Goal: Transaction & Acquisition: Purchase product/service

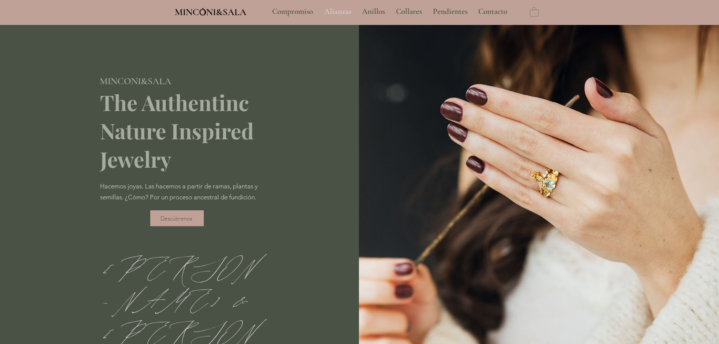
type input "**********"
select select "**********"
click at [345, 15] on p "Alianzas" at bounding box center [337, 11] width 35 height 19
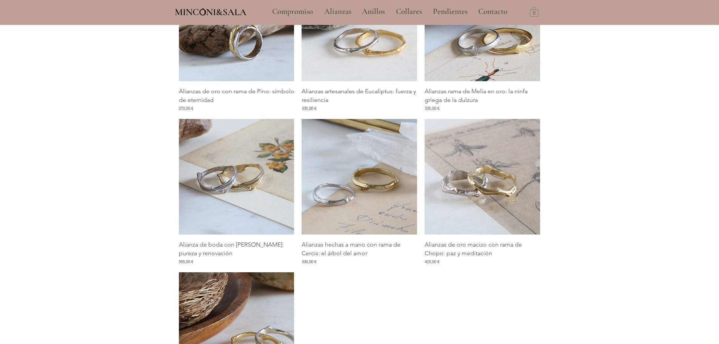
scroll to position [566, 0]
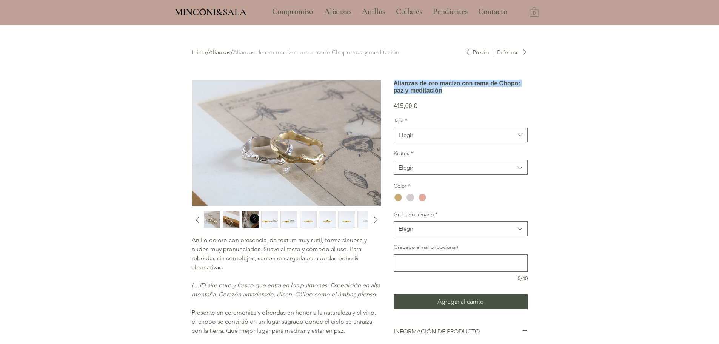
drag, startPoint x: 444, startPoint y: 112, endPoint x: 394, endPoint y: 86, distance: 56.5
click at [394, 86] on h1 "Alianzas de oro macizo con rama de Chopo: paz y meditación" at bounding box center [460, 87] width 134 height 14
copy h1 "Alianzas de oro macizo con rama de Chopo: paz y meditación"
click at [579, 131] on div "main content" at bounding box center [359, 250] width 719 height 450
click at [425, 139] on span "Elegir" at bounding box center [456, 135] width 116 height 8
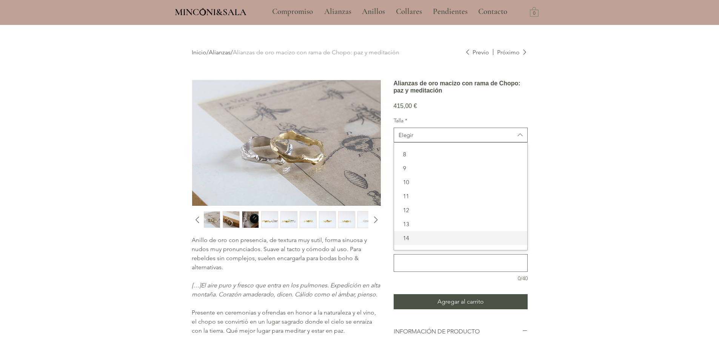
click at [414, 242] on span "14" at bounding box center [460, 238] width 124 height 8
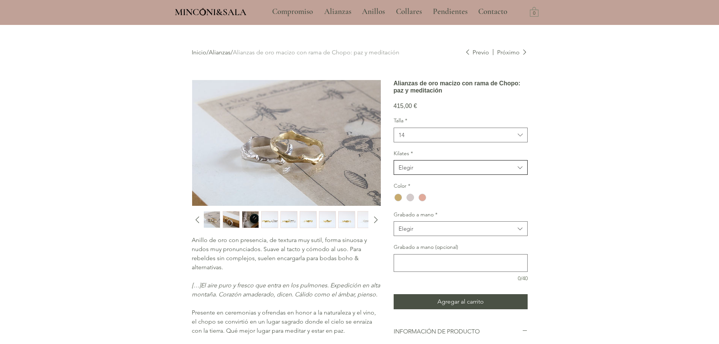
click at [428, 171] on span "Elegir" at bounding box center [456, 167] width 116 height 8
click at [416, 190] on span "18kt" at bounding box center [460, 187] width 124 height 8
click at [398, 201] on div "main content" at bounding box center [398, 197] width 8 height 8
click at [405, 232] on div "Elegir" at bounding box center [405, 228] width 15 height 8
click at [412, 266] on span "No" at bounding box center [460, 262] width 124 height 8
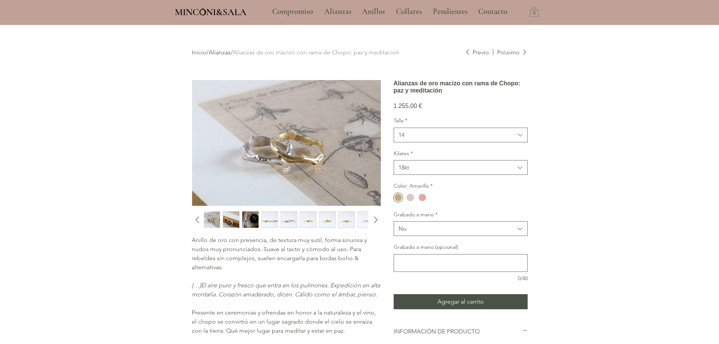
click at [617, 211] on div "main content" at bounding box center [359, 250] width 719 height 450
click at [453, 142] on button "14" at bounding box center [460, 134] width 134 height 15
click at [419, 242] on span "23" at bounding box center [460, 238] width 124 height 8
drag, startPoint x: 571, startPoint y: 169, endPoint x: 577, endPoint y: 171, distance: 6.2
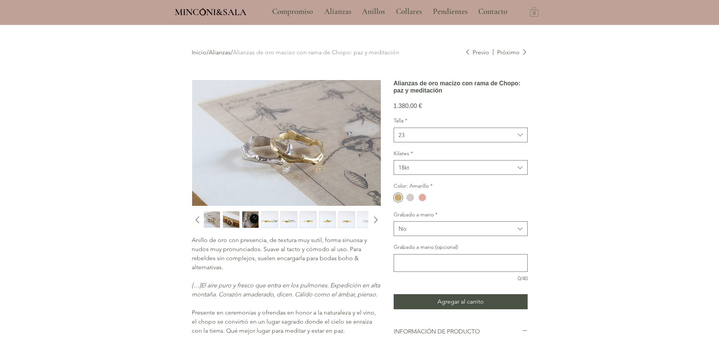
click at [577, 169] on div "main content" at bounding box center [359, 250] width 719 height 450
click at [444, 171] on span "18kt" at bounding box center [456, 167] width 116 height 8
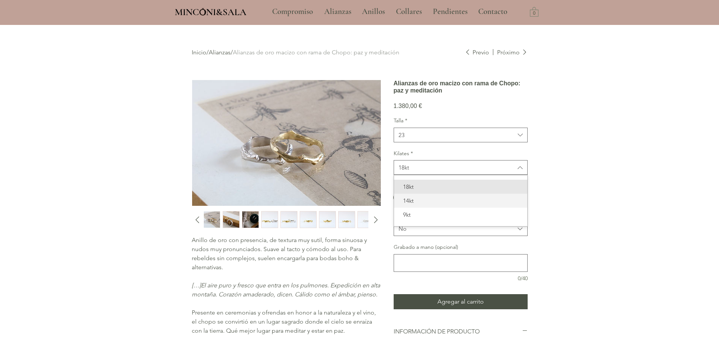
click at [428, 204] on span "14kt" at bounding box center [460, 201] width 124 height 8
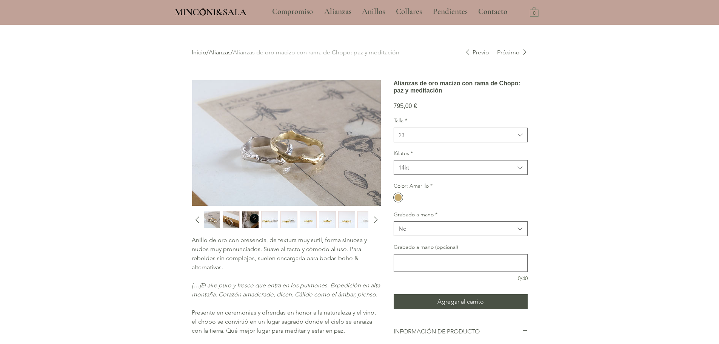
click at [436, 166] on div "Talla * 23 Kilates * 14kt Color: Amarillo * Grabado a mano * No Grabado a mano …" at bounding box center [460, 199] width 134 height 165
click at [436, 139] on span "23" at bounding box center [456, 135] width 116 height 8
click at [426, 242] on span "23" at bounding box center [460, 238] width 124 height 8
click at [576, 198] on div "main content" at bounding box center [359, 250] width 719 height 450
click at [459, 139] on span "23" at bounding box center [456, 135] width 116 height 8
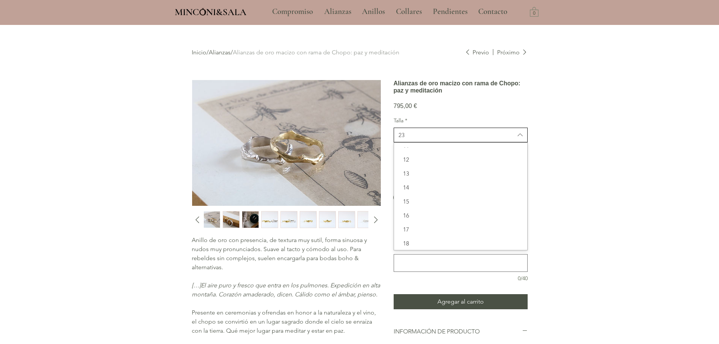
scroll to position [50, 0]
click at [413, 192] on span "14" at bounding box center [460, 188] width 124 height 8
click at [552, 144] on div "main content" at bounding box center [359, 250] width 719 height 450
click at [413, 171] on span "14kt" at bounding box center [456, 167] width 116 height 8
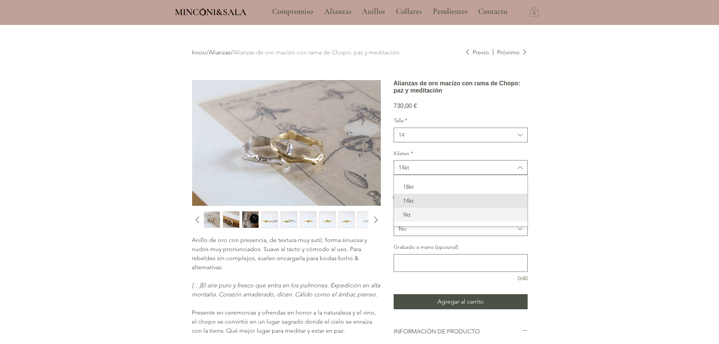
click at [410, 218] on span "9kt" at bounding box center [460, 214] width 124 height 8
click at [513, 203] on div "Color: Amarillo *" at bounding box center [460, 192] width 134 height 21
click at [450, 139] on span "14" at bounding box center [456, 135] width 116 height 8
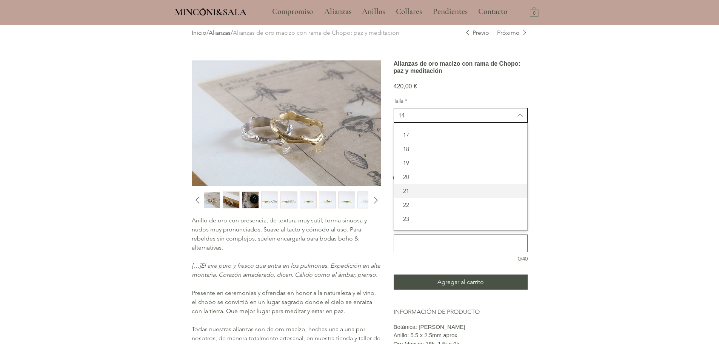
scroll to position [189, 0]
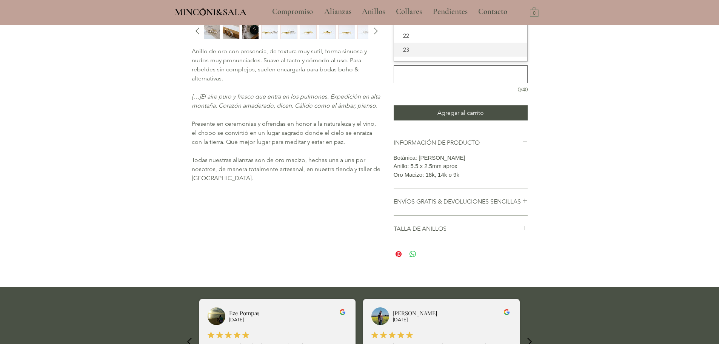
click at [429, 54] on span "23" at bounding box center [460, 50] width 124 height 8
click at [597, 159] on div "main content" at bounding box center [359, 61] width 719 height 450
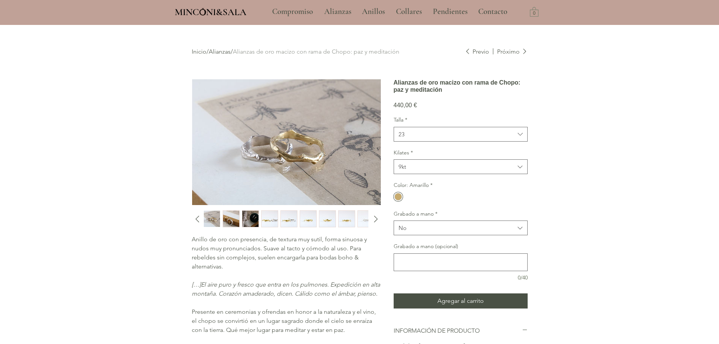
scroll to position [0, 0]
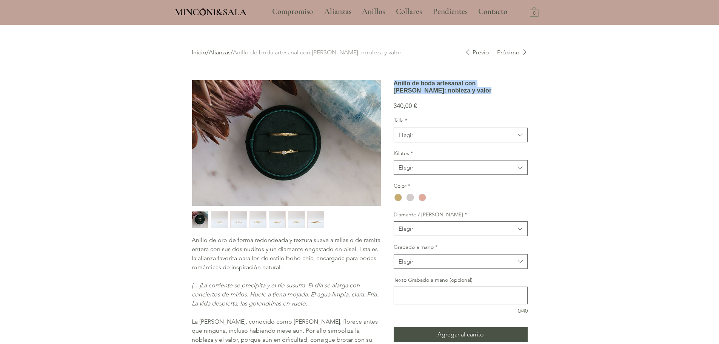
drag, startPoint x: 415, startPoint y: 107, endPoint x: 394, endPoint y: 87, distance: 28.8
click at [394, 87] on h1 "Anillo de boda artesanal con rama de Pruno: nobleza y valor" at bounding box center [460, 87] width 134 height 14
copy h1 "Anillo de boda artesanal con rama de Pruno: nobleza y valor"
click at [441, 139] on span "Elegir" at bounding box center [456, 135] width 116 height 8
click at [419, 242] on span "14" at bounding box center [460, 238] width 124 height 8
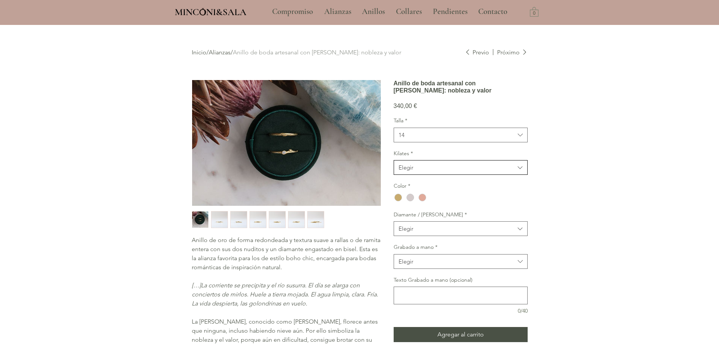
click at [432, 171] on span "Elegir" at bounding box center [456, 167] width 116 height 8
click at [424, 190] on span "18kt" at bounding box center [460, 187] width 124 height 8
drag, startPoint x: 395, startPoint y: 221, endPoint x: 399, endPoint y: 247, distance: 26.4
click at [395, 201] on div "main content" at bounding box center [398, 197] width 8 height 8
click at [420, 236] on button "Elegir" at bounding box center [460, 228] width 134 height 15
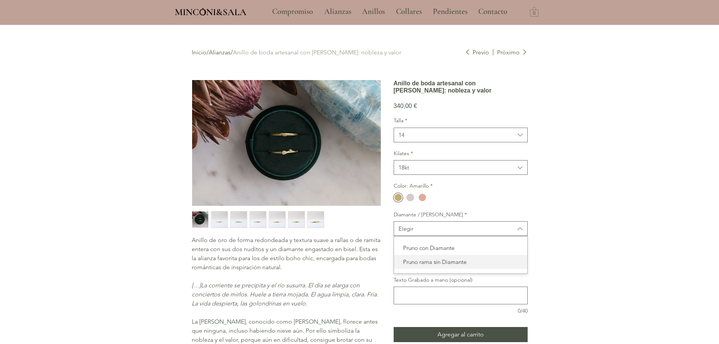
click at [418, 266] on span "Pruno rama sin Diamante" at bounding box center [460, 262] width 124 height 8
click at [576, 232] on div "main content" at bounding box center [359, 270] width 719 height 491
click at [577, 231] on div "main content" at bounding box center [359, 270] width 719 height 491
click at [398, 201] on div "main content" at bounding box center [398, 197] width 8 height 8
click at [410, 201] on div "main content" at bounding box center [410, 197] width 8 height 8
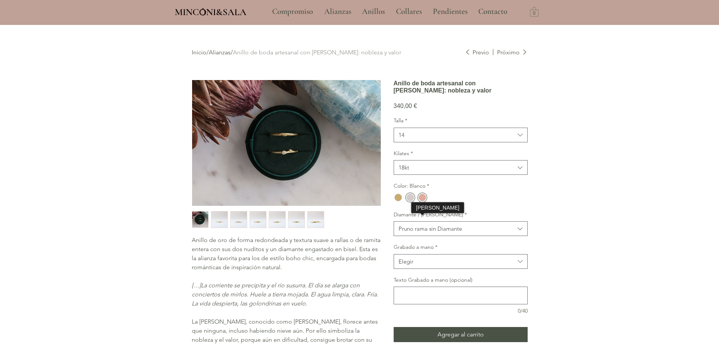
click at [425, 201] on div "main content" at bounding box center [422, 197] width 8 height 8
click at [398, 201] on div "main content" at bounding box center [398, 197] width 8 height 8
click at [435, 139] on span "14" at bounding box center [456, 135] width 116 height 8
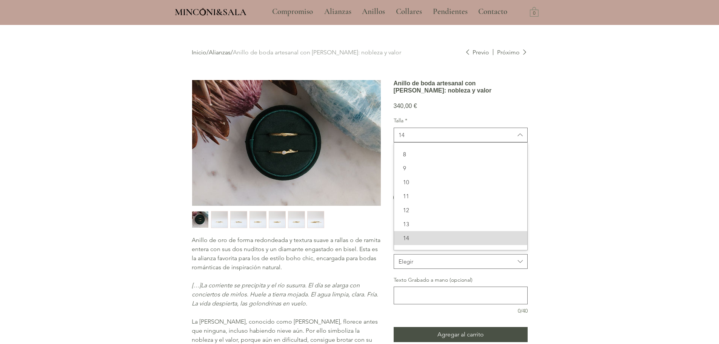
click at [412, 242] on span "14" at bounding box center [460, 238] width 124 height 8
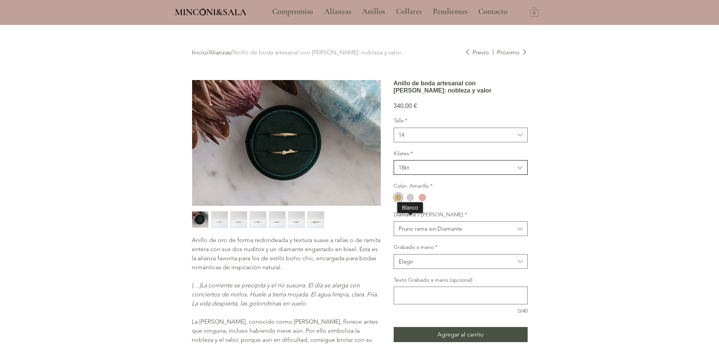
click at [414, 171] on span "18kt" at bounding box center [456, 167] width 116 height 8
click at [416, 190] on span "18kt" at bounding box center [460, 187] width 124 height 8
click at [458, 204] on div "Talla * 14 Kilates * 18kt Color: Amarillo * Diamante / Rama * Pruno rama sin Di…" at bounding box center [460, 216] width 134 height 198
click at [413, 232] on div "Pruno rama sin Diamante" at bounding box center [429, 228] width 63 height 8
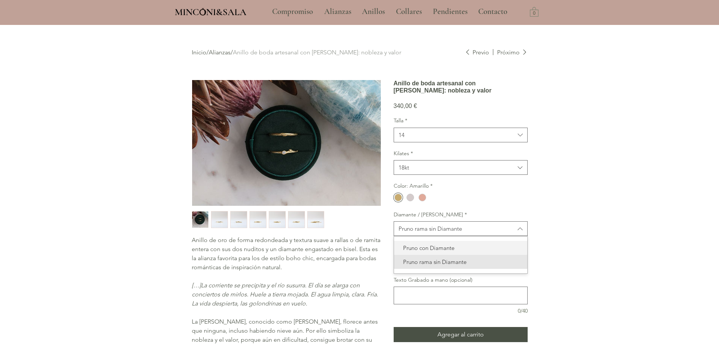
click at [426, 252] on span "Pruno con Diamante" at bounding box center [460, 248] width 124 height 8
click at [426, 265] on span "Elegir" at bounding box center [456, 261] width 116 height 8
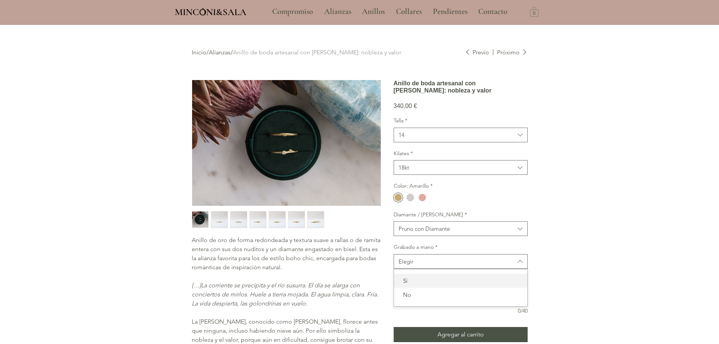
click at [426, 284] on span "Sí" at bounding box center [460, 280] width 124 height 8
click at [443, 265] on span "Sí" at bounding box center [456, 261] width 116 height 8
click at [410, 298] on span "No" at bounding box center [460, 294] width 124 height 8
click at [456, 139] on span "14" at bounding box center [456, 135] width 116 height 8
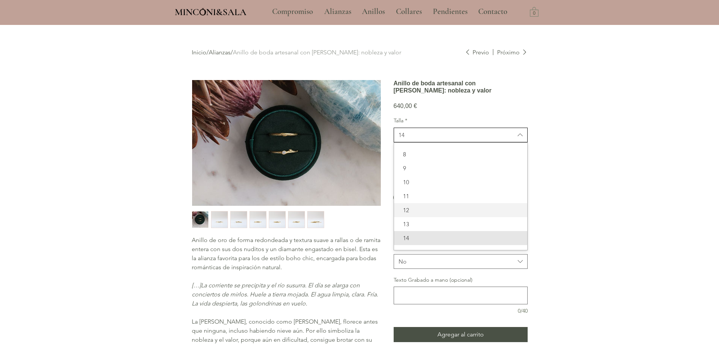
scroll to position [125, 0]
click at [422, 242] on span "23" at bounding box center [460, 238] width 124 height 8
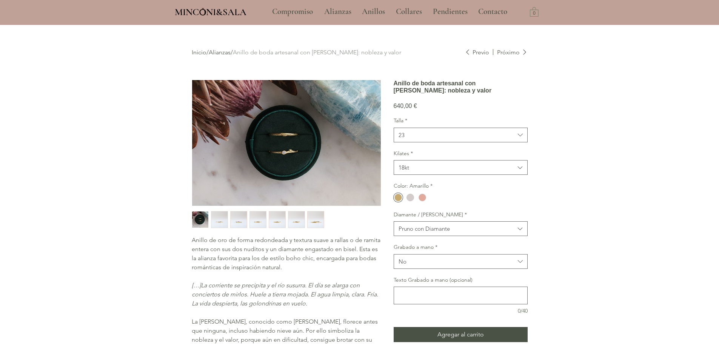
drag, startPoint x: 554, startPoint y: 245, endPoint x: 550, endPoint y: 246, distance: 5.1
click at [554, 245] on div "main content" at bounding box center [359, 270] width 719 height 491
click at [438, 171] on span "18kt" at bounding box center [456, 167] width 116 height 8
click at [420, 190] on span "18kt" at bounding box center [460, 187] width 124 height 8
click at [401, 201] on div "main content" at bounding box center [398, 197] width 8 height 8
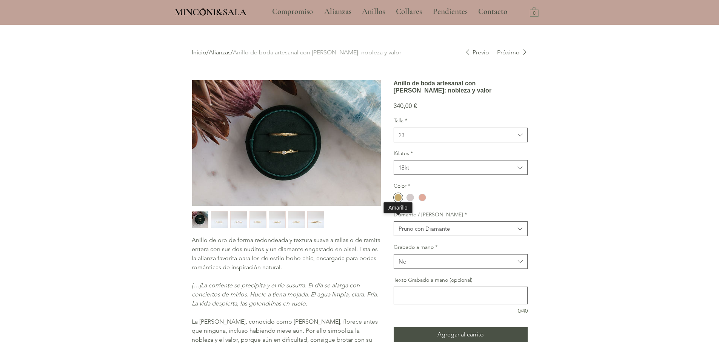
click at [401, 201] on div "main content" at bounding box center [398, 197] width 8 height 8
click at [416, 232] on div "Pruno con Diamante" at bounding box center [423, 228] width 51 height 8
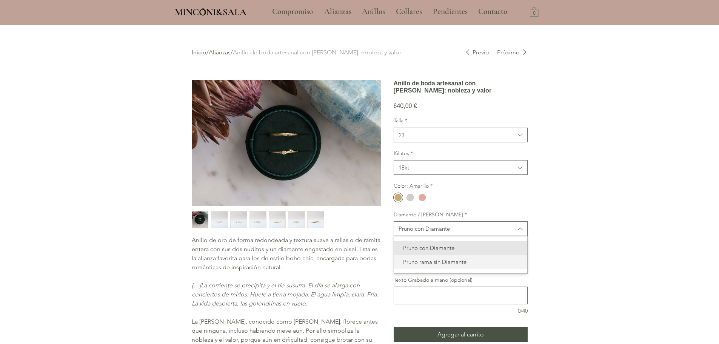
click at [422, 266] on span "Pruno rama sin Diamante" at bounding box center [460, 262] width 124 height 8
click at [434, 142] on button "23" at bounding box center [460, 134] width 134 height 15
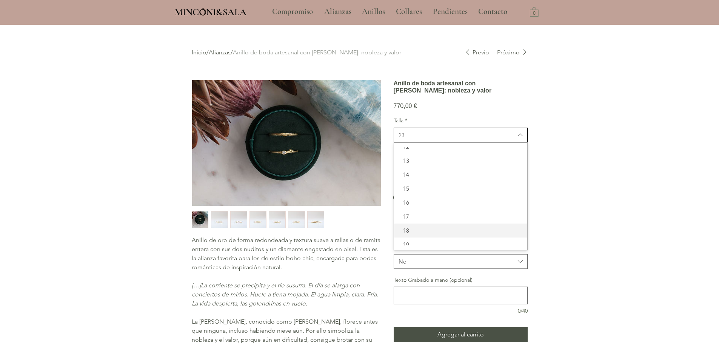
scroll to position [0, 0]
click at [408, 242] on span "14" at bounding box center [460, 238] width 124 height 8
click at [582, 150] on div "main content" at bounding box center [359, 270] width 719 height 491
click at [663, 167] on div "main content" at bounding box center [359, 270] width 719 height 491
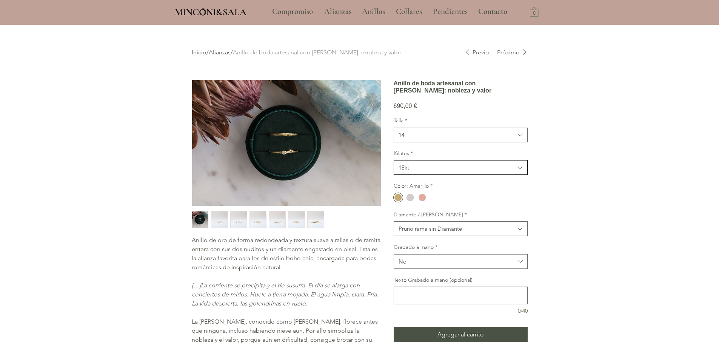
click at [459, 171] on span "18kt" at bounding box center [456, 167] width 116 height 8
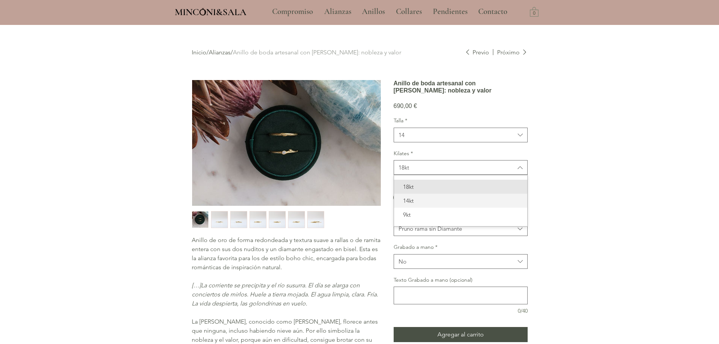
click at [447, 204] on span "14kt" at bounding box center [460, 201] width 124 height 8
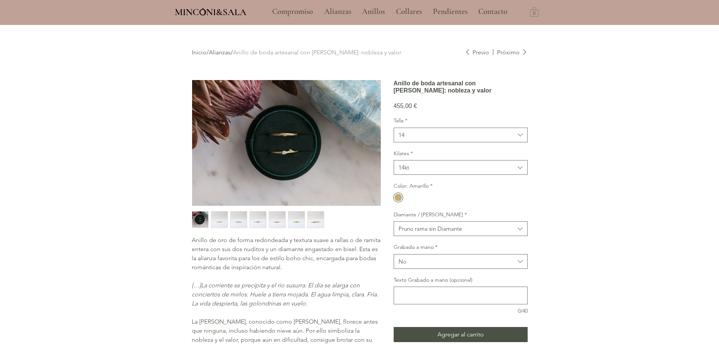
click at [488, 203] on div "Color: Amarillo *" at bounding box center [460, 192] width 134 height 21
click at [440, 139] on span "14" at bounding box center [456, 135] width 116 height 8
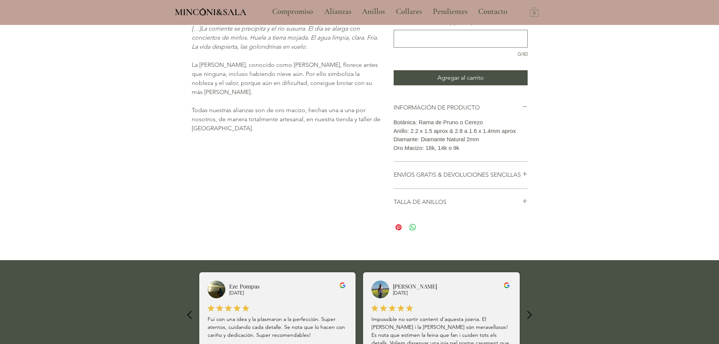
scroll to position [189, 0]
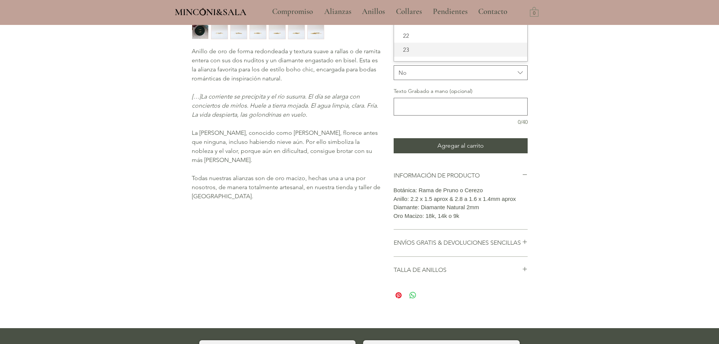
click at [428, 54] on span "23" at bounding box center [460, 50] width 124 height 8
click at [578, 129] on div "main content" at bounding box center [359, 81] width 719 height 491
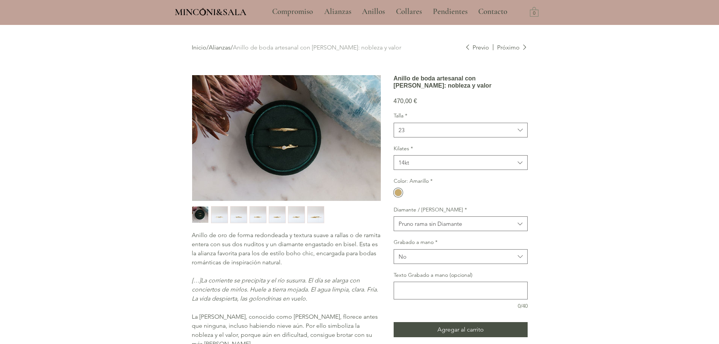
scroll to position [0, 0]
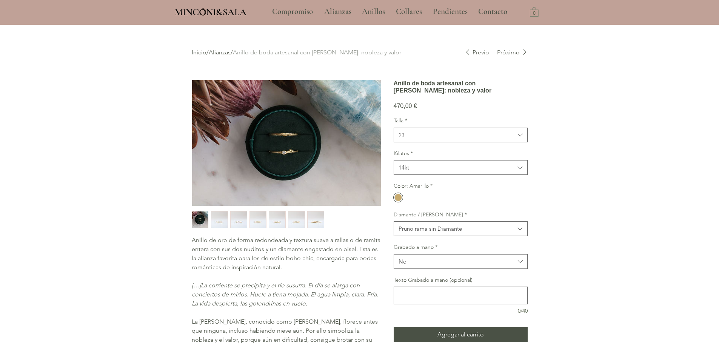
click at [392, 202] on div "main content" at bounding box center [398, 197] width 12 height 9
click at [396, 201] on div "main content" at bounding box center [398, 197] width 8 height 8
click at [496, 218] on label "Diamante / Rama *" at bounding box center [460, 215] width 134 height 8
click at [481, 232] on span "Pruno rama sin Diamante" at bounding box center [456, 228] width 116 height 8
click at [467, 269] on div "Pruno rama sin Diamante" at bounding box center [460, 262] width 133 height 14
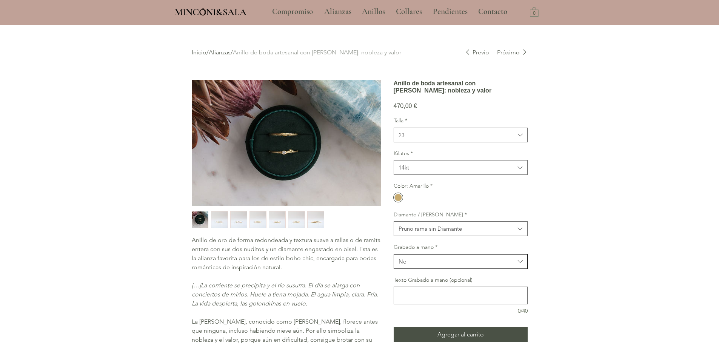
click at [462, 265] on span "No" at bounding box center [456, 261] width 116 height 8
click at [447, 284] on span "Sí" at bounding box center [460, 280] width 124 height 8
drag, startPoint x: 452, startPoint y: 283, endPoint x: 453, endPoint y: 289, distance: 6.8
click at [453, 265] on span "Sí" at bounding box center [456, 261] width 116 height 8
click at [446, 301] on div "No" at bounding box center [460, 294] width 133 height 14
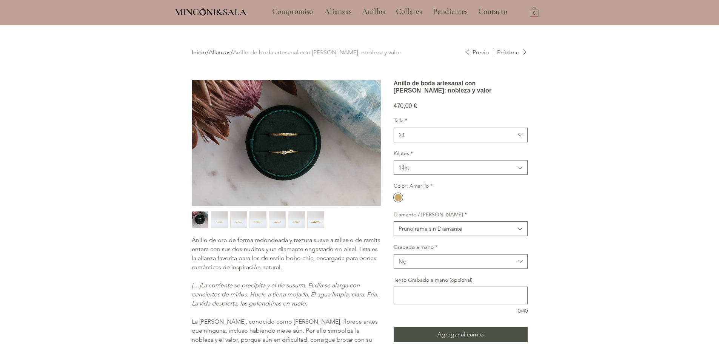
click at [593, 265] on div "main content" at bounding box center [359, 270] width 719 height 491
click at [436, 175] on button "14kt" at bounding box center [460, 167] width 134 height 15
click at [415, 221] on div "9kt" at bounding box center [460, 214] width 133 height 14
click at [464, 139] on span "23" at bounding box center [456, 135] width 116 height 8
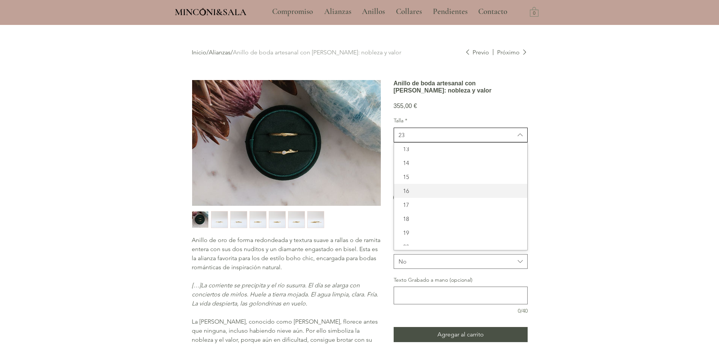
scroll to position [75, 0]
click at [418, 169] on div "14" at bounding box center [460, 162] width 133 height 14
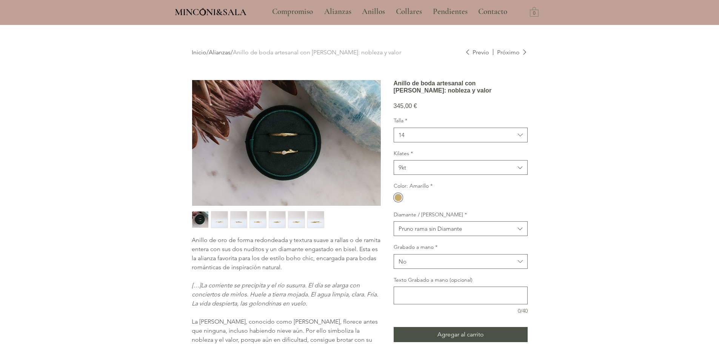
click at [552, 189] on div "main content" at bounding box center [359, 270] width 719 height 491
click at [454, 142] on div "Talla * 14" at bounding box center [460, 129] width 134 height 25
click at [451, 142] on button "14" at bounding box center [460, 134] width 134 height 15
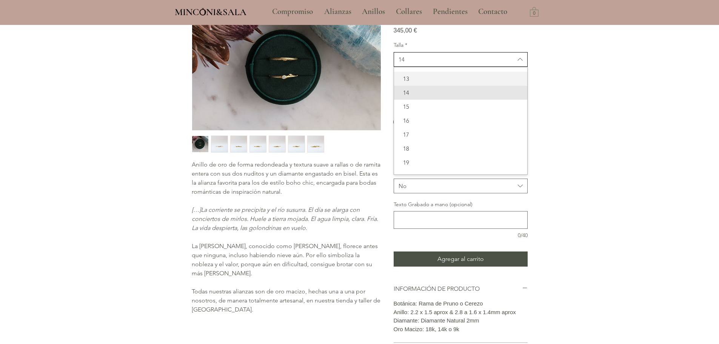
scroll to position [125, 0]
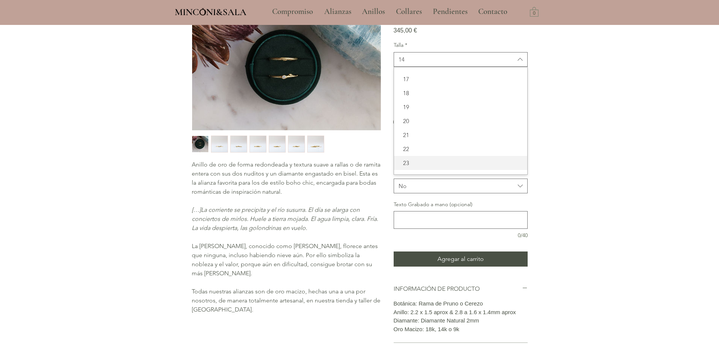
click at [433, 167] on span "23" at bounding box center [460, 163] width 124 height 8
click at [558, 148] on div "main content" at bounding box center [359, 194] width 719 height 491
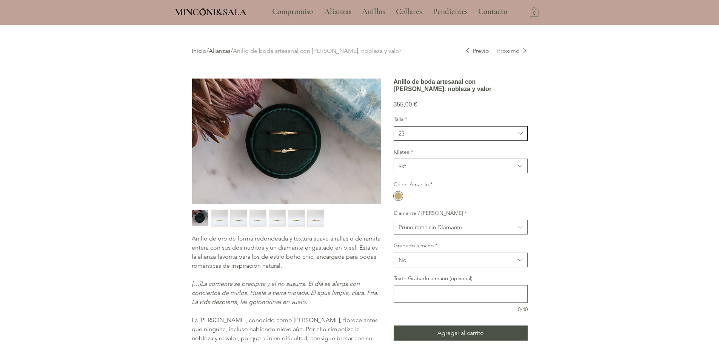
scroll to position [0, 0]
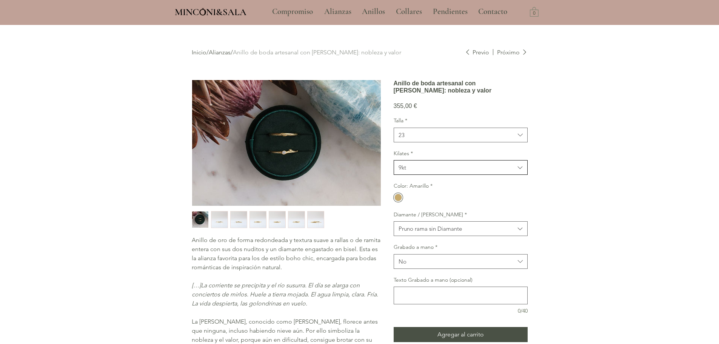
click at [420, 171] on span "9kt" at bounding box center [456, 167] width 116 height 8
click at [411, 218] on span "9kt" at bounding box center [460, 214] width 124 height 8
click at [400, 201] on div "main content" at bounding box center [398, 197] width 8 height 8
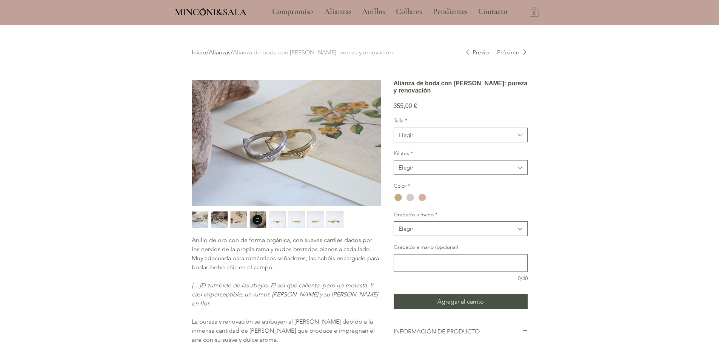
drag, startPoint x: 524, startPoint y: 98, endPoint x: 386, endPoint y: 88, distance: 138.8
click at [386, 88] on div "Anillo de oro con de forma orgánica, con suaves carriles dados por los nervios …" at bounding box center [360, 268] width 336 height 376
click at [404, 88] on h1 "Alianza de boda con rama de Naranjo: pureza y renovación" at bounding box center [460, 87] width 134 height 14
drag, startPoint x: 395, startPoint y: 84, endPoint x: 527, endPoint y: 95, distance: 132.5
click at [527, 95] on div "Inicio / Alianzas / Alianza de boda con rama de Naranjo: pureza y renovación Pr…" at bounding box center [360, 245] width 370 height 439
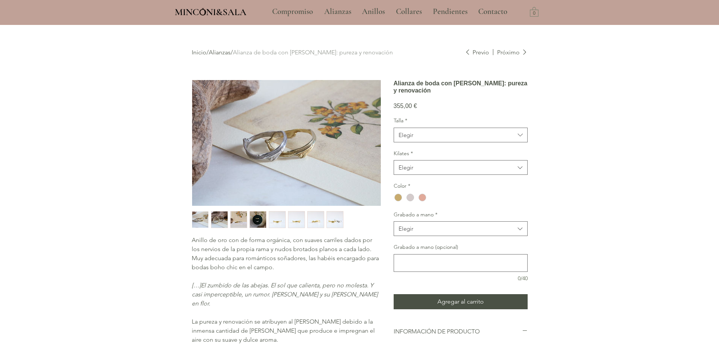
copy h1 "Alianza de boda con rama de Naranjo: pureza y renovación"
click at [517, 92] on h1 "Alianza de boda con rama de Naranjo: pureza y renovación" at bounding box center [460, 87] width 134 height 14
click at [533, 94] on div "Inicio / Alianzas / Alianza de boda con rama de Naranjo: pureza y renovación Pr…" at bounding box center [360, 245] width 370 height 439
click at [438, 139] on span "Elegir" at bounding box center [456, 135] width 116 height 8
click at [415, 242] on span "14" at bounding box center [460, 238] width 124 height 8
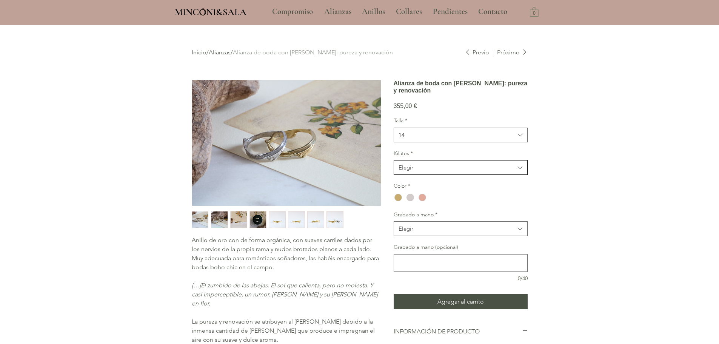
click at [398, 171] on div "Elegir" at bounding box center [405, 167] width 15 height 8
click at [415, 190] on span "18kt" at bounding box center [460, 187] width 124 height 8
click at [465, 203] on div "Color *" at bounding box center [460, 192] width 134 height 21
click at [399, 201] on div "main content" at bounding box center [398, 197] width 8 height 8
drag, startPoint x: 531, startPoint y: 205, endPoint x: 538, endPoint y: 205, distance: 6.8
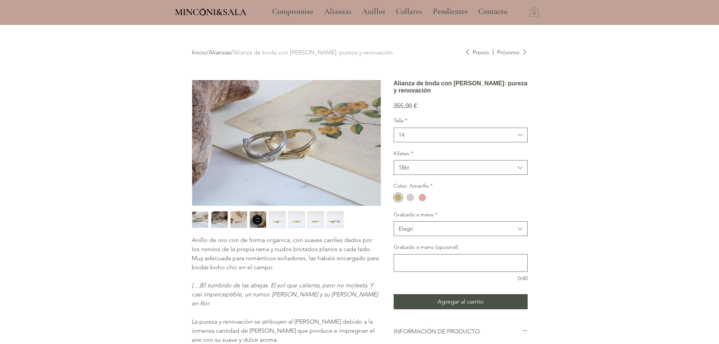
click at [535, 205] on div "Inicio / Alianzas / Alianza de boda con rama de Naranjo: pureza y renovación Pr…" at bounding box center [360, 245] width 370 height 439
click at [444, 236] on button "Elegir" at bounding box center [460, 228] width 134 height 15
click at [410, 266] on span "No" at bounding box center [460, 262] width 124 height 8
click at [571, 221] on div "main content" at bounding box center [359, 250] width 719 height 450
click at [427, 139] on span "14" at bounding box center [456, 135] width 116 height 8
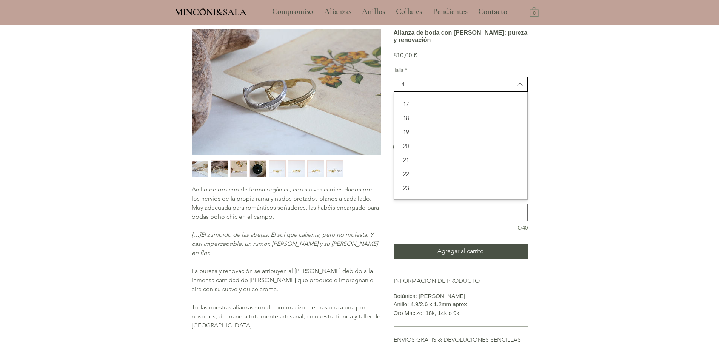
scroll to position [151, 0]
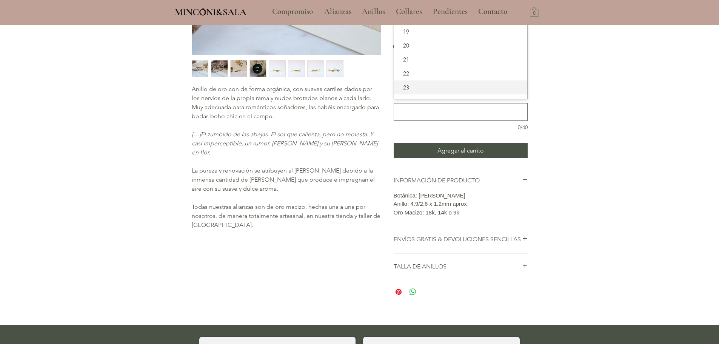
click at [410, 91] on span "23" at bounding box center [460, 87] width 124 height 8
click at [596, 116] on div "main content" at bounding box center [359, 99] width 719 height 450
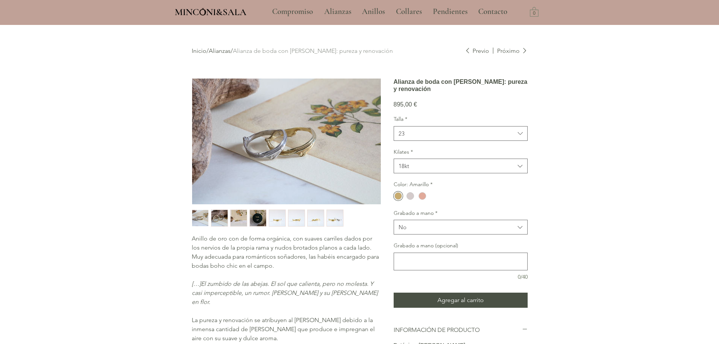
scroll to position [0, 0]
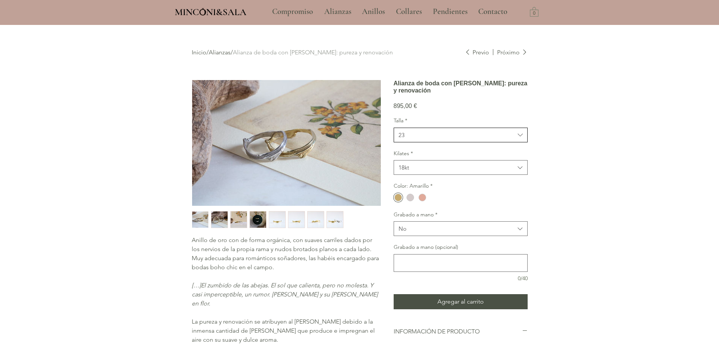
click at [450, 139] on span "23" at bounding box center [456, 135] width 116 height 8
click at [418, 174] on button "18kt" at bounding box center [460, 167] width 134 height 15
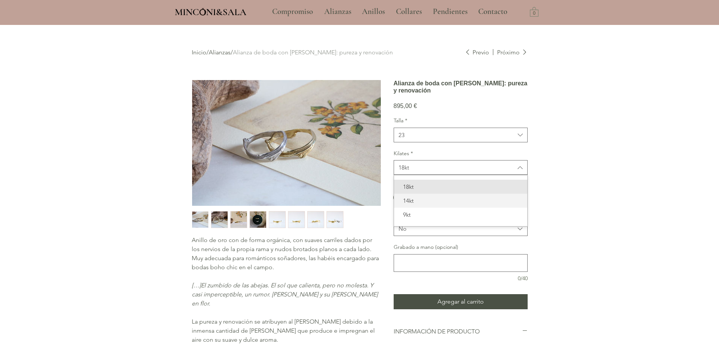
click at [410, 204] on span "14kt" at bounding box center [460, 201] width 124 height 8
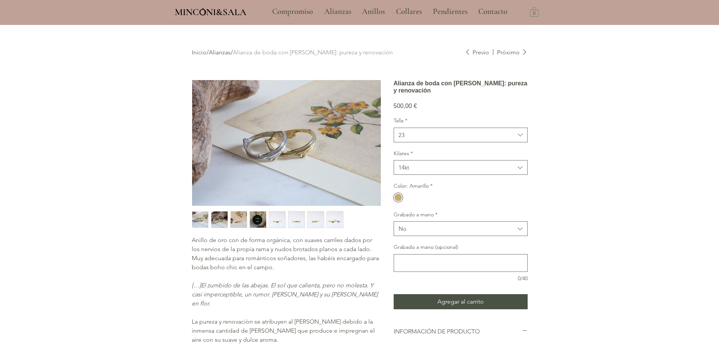
click at [572, 174] on div "main content" at bounding box center [359, 250] width 719 height 450
click at [439, 139] on span "23" at bounding box center [456, 135] width 116 height 8
click at [419, 154] on span "14" at bounding box center [460, 150] width 124 height 8
click at [583, 166] on div "main content" at bounding box center [359, 250] width 719 height 450
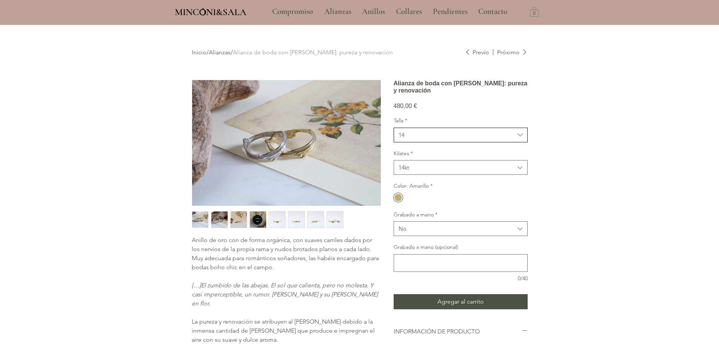
click at [427, 139] on span "14" at bounding box center [456, 135] width 116 height 8
click at [419, 175] on button "14kt" at bounding box center [460, 167] width 134 height 15
click at [406, 218] on span "9kt" at bounding box center [460, 214] width 124 height 8
click at [598, 182] on div "main content" at bounding box center [359, 250] width 719 height 450
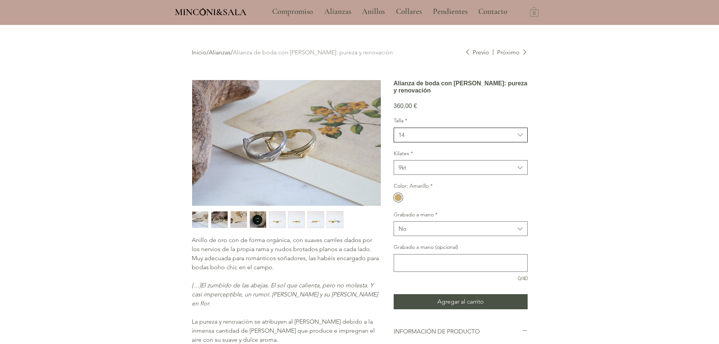
click at [422, 142] on button "14" at bounding box center [460, 134] width 134 height 15
click at [413, 242] on span "23" at bounding box center [460, 238] width 124 height 8
click at [585, 176] on div "main content" at bounding box center [359, 250] width 719 height 450
